Goal: Book appointment/travel/reservation

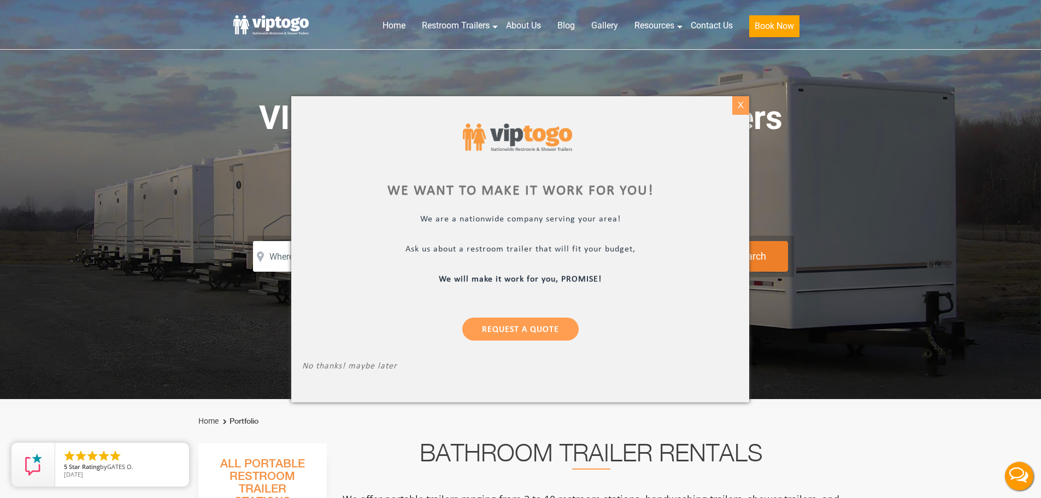
click at [741, 101] on div "X" at bounding box center [740, 105] width 17 height 19
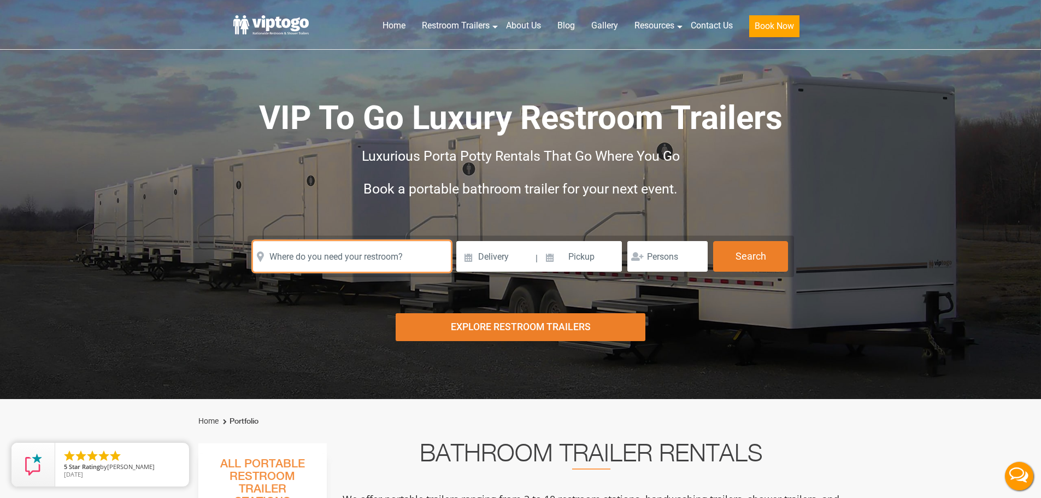
click at [288, 251] on input "text" at bounding box center [352, 256] width 198 height 31
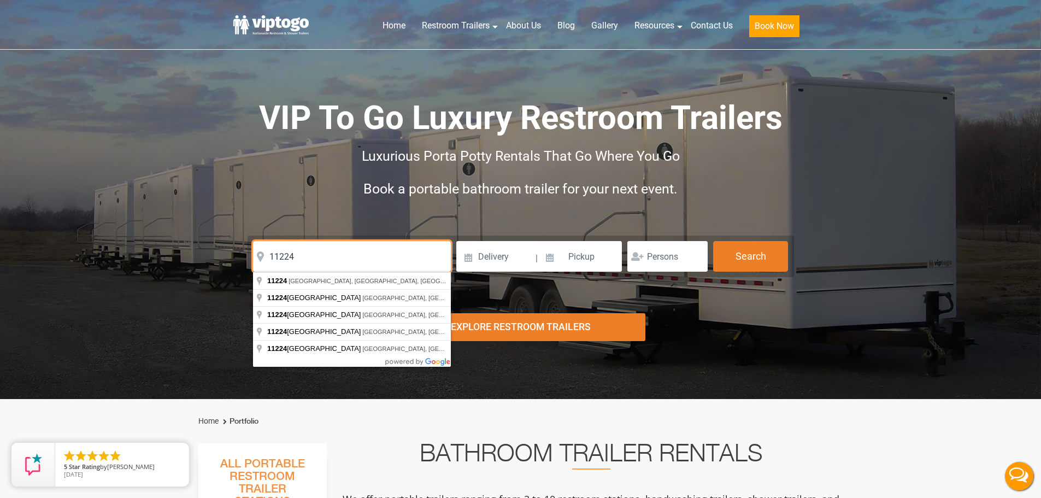
click at [360, 268] on input "11224" at bounding box center [352, 256] width 198 height 31
type input "[GEOGRAPHIC_DATA], [GEOGRAPHIC_DATA]"
drag, startPoint x: 362, startPoint y: 276, endPoint x: 406, endPoint y: 272, distance: 44.5
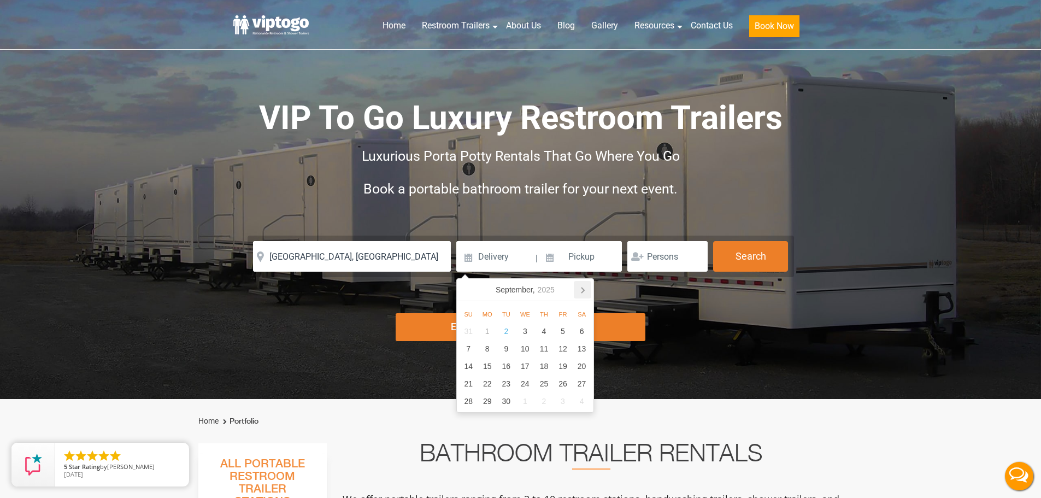
click at [580, 287] on icon at bounding box center [582, 289] width 17 height 17
click at [470, 285] on icon at bounding box center [467, 289] width 17 height 17
click at [467, 286] on icon at bounding box center [467, 289] width 17 height 17
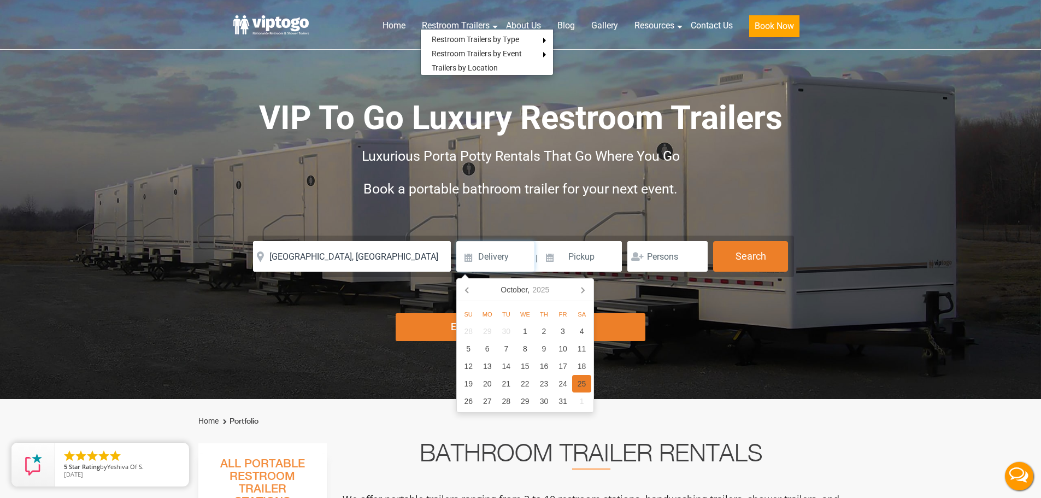
click at [578, 382] on div "25" at bounding box center [581, 383] width 19 height 17
type input "[DATE]"
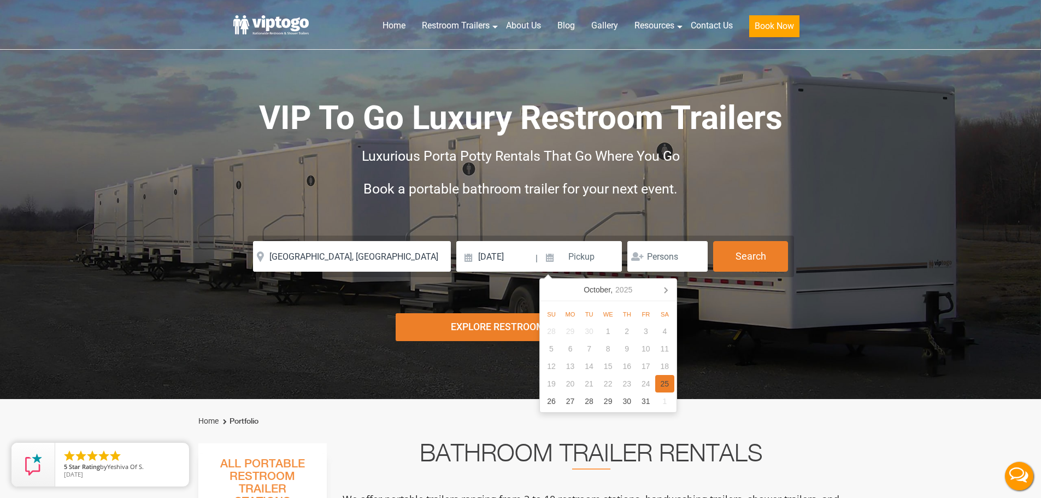
click at [659, 387] on div "25" at bounding box center [664, 383] width 19 height 17
type input "[DATE]"
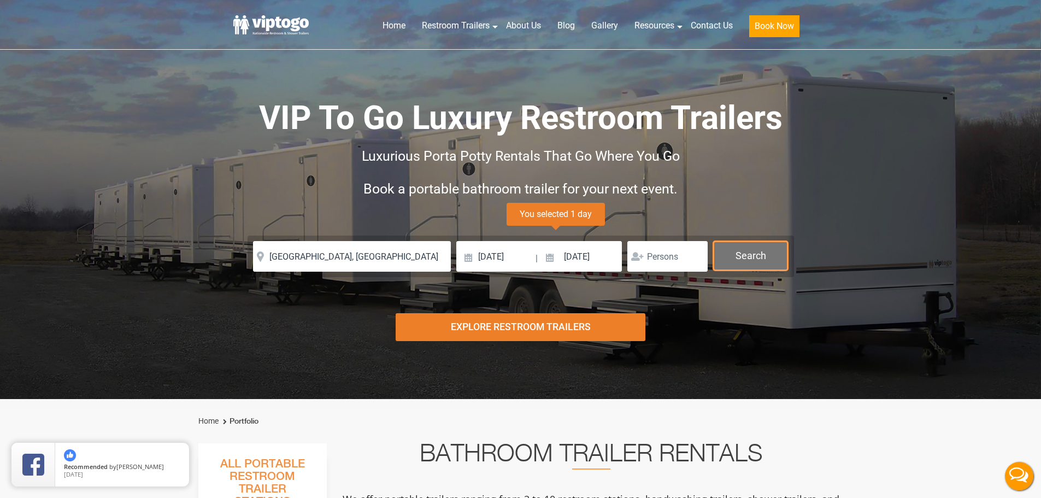
click at [774, 255] on button "Search" at bounding box center [750, 256] width 75 height 30
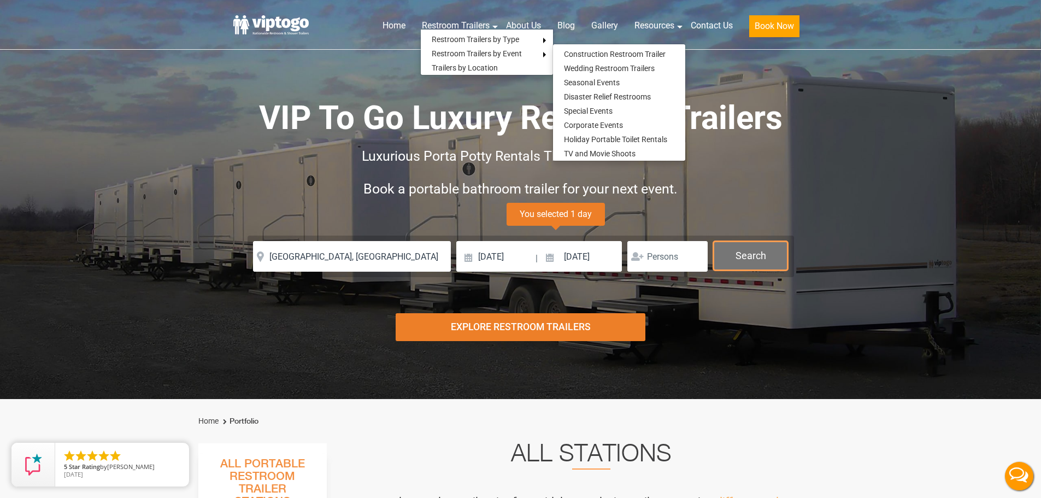
click at [749, 256] on button "Search" at bounding box center [750, 256] width 75 height 30
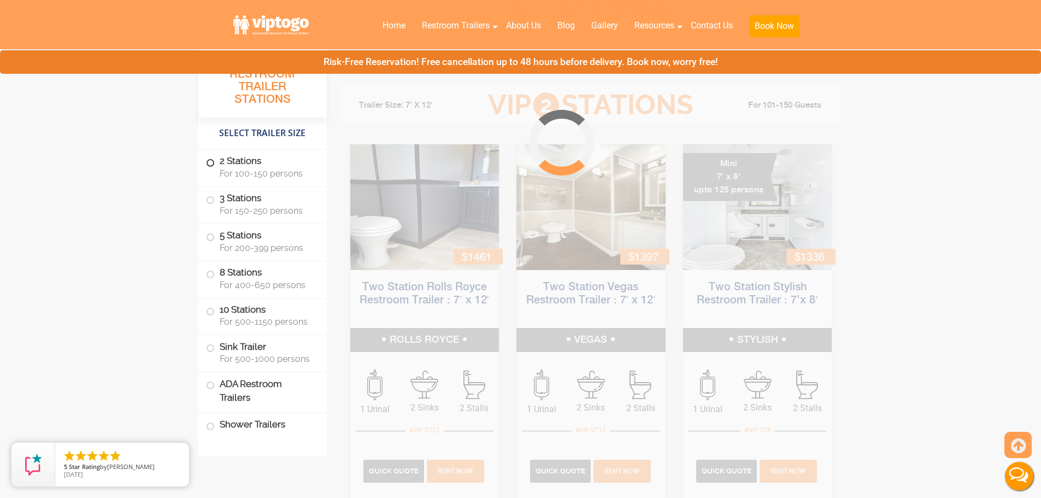
click at [286, 164] on label "2 Stations For 100-150 persons" at bounding box center [262, 167] width 113 height 34
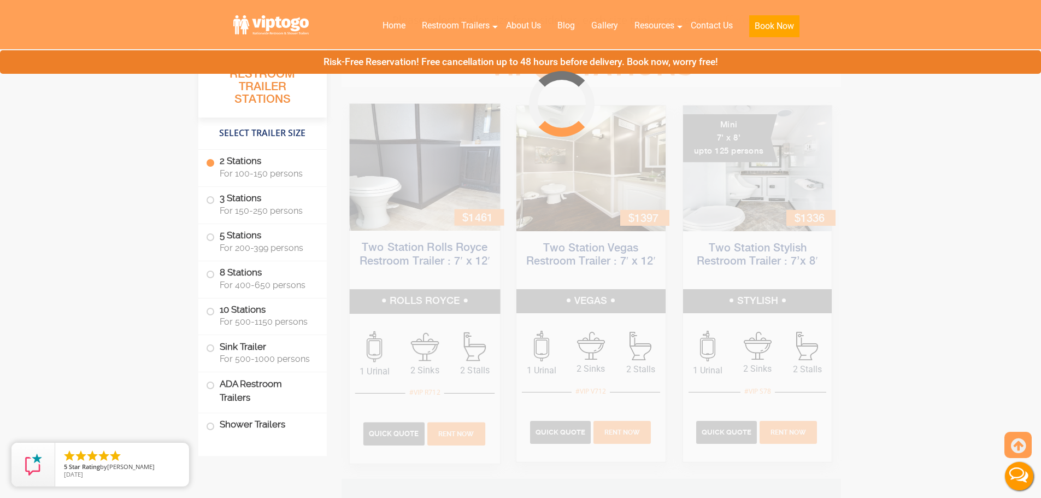
scroll to position [482, 0]
